Goal: Information Seeking & Learning: Check status

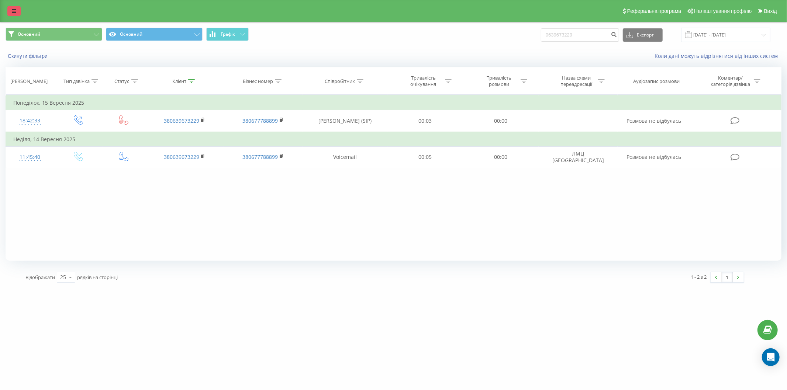
click at [14, 10] on icon at bounding box center [14, 10] width 4 height 5
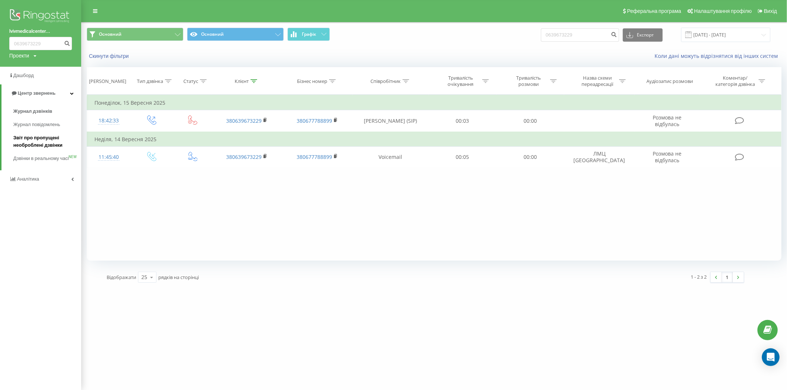
click at [30, 139] on span "Звіт про пропущені необроблені дзвінки" at bounding box center [45, 141] width 64 height 15
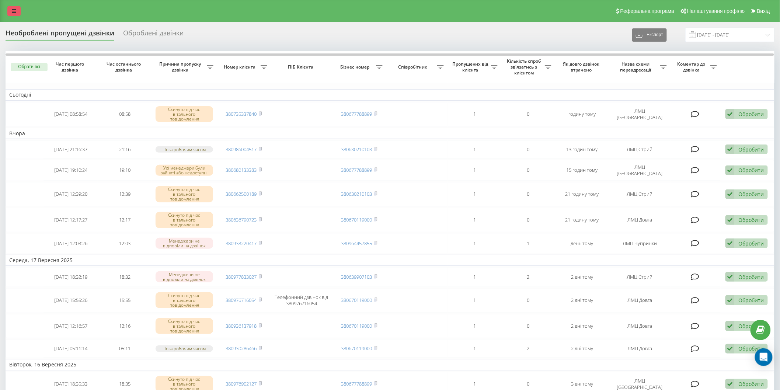
click at [15, 10] on icon at bounding box center [14, 10] width 4 height 5
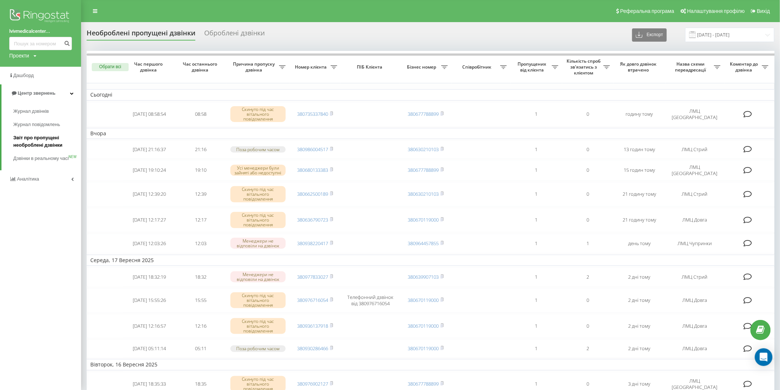
click at [26, 139] on span "Звіт про пропущені необроблені дзвінки" at bounding box center [45, 141] width 64 height 15
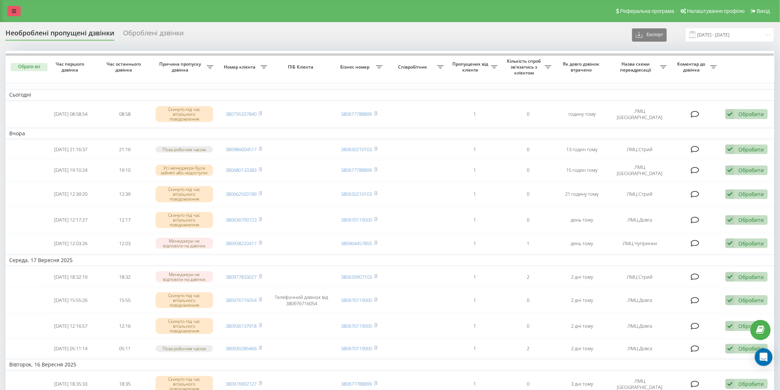
click at [12, 9] on icon at bounding box center [14, 10] width 4 height 5
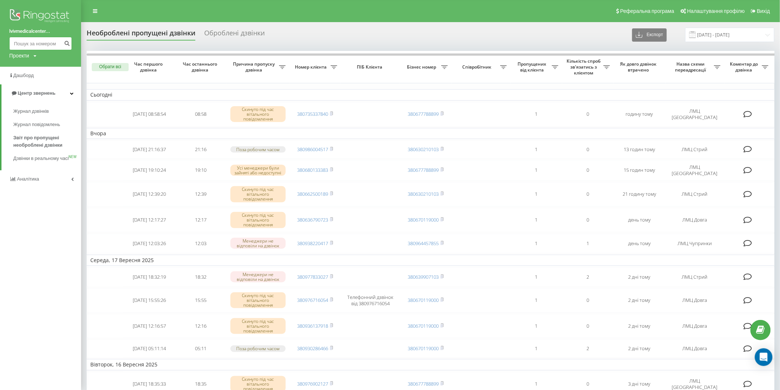
click at [18, 42] on input at bounding box center [40, 43] width 63 height 13
type input "0735337840"
click at [66, 44] on icon "submit" at bounding box center [67, 42] width 6 height 4
